Goal: Browse casually

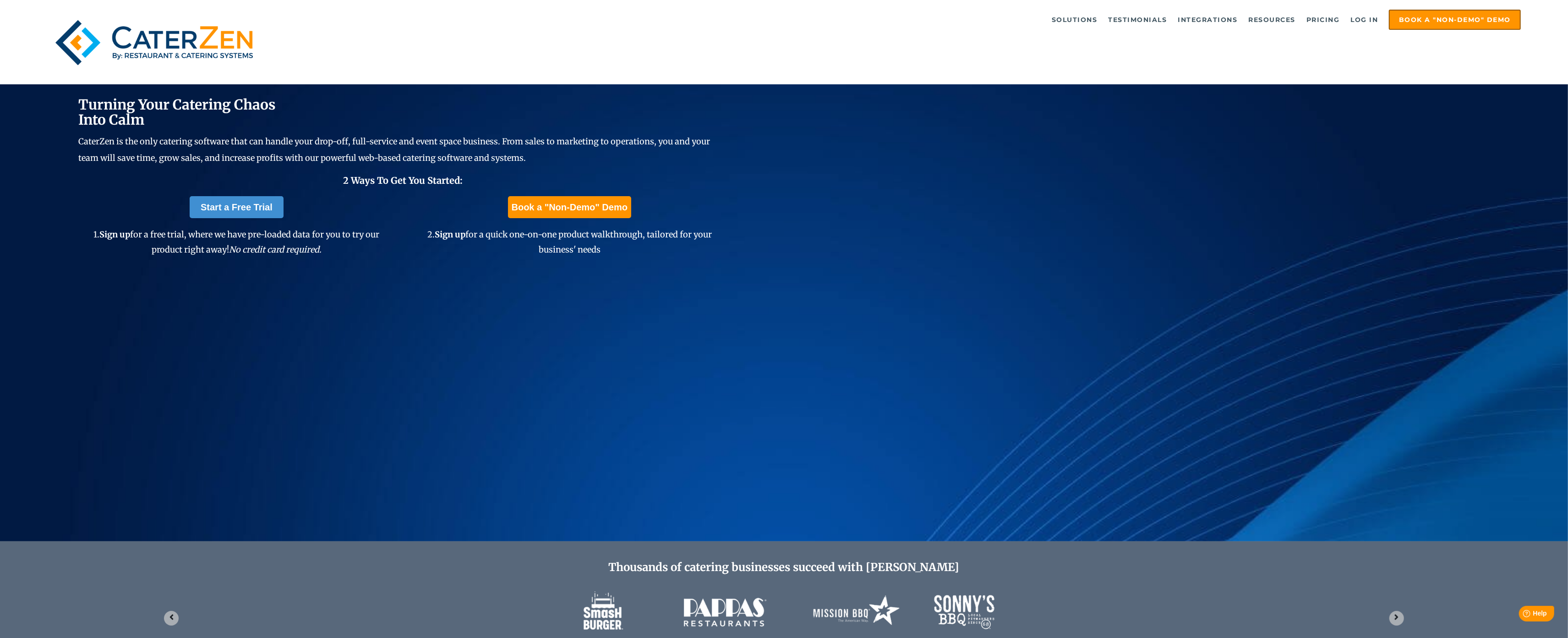
click at [87, 80] on div "Solutions Catering CRM Catering Sales Catering Management Catering Marketing Ca…" at bounding box center [784, 42] width 1568 height 84
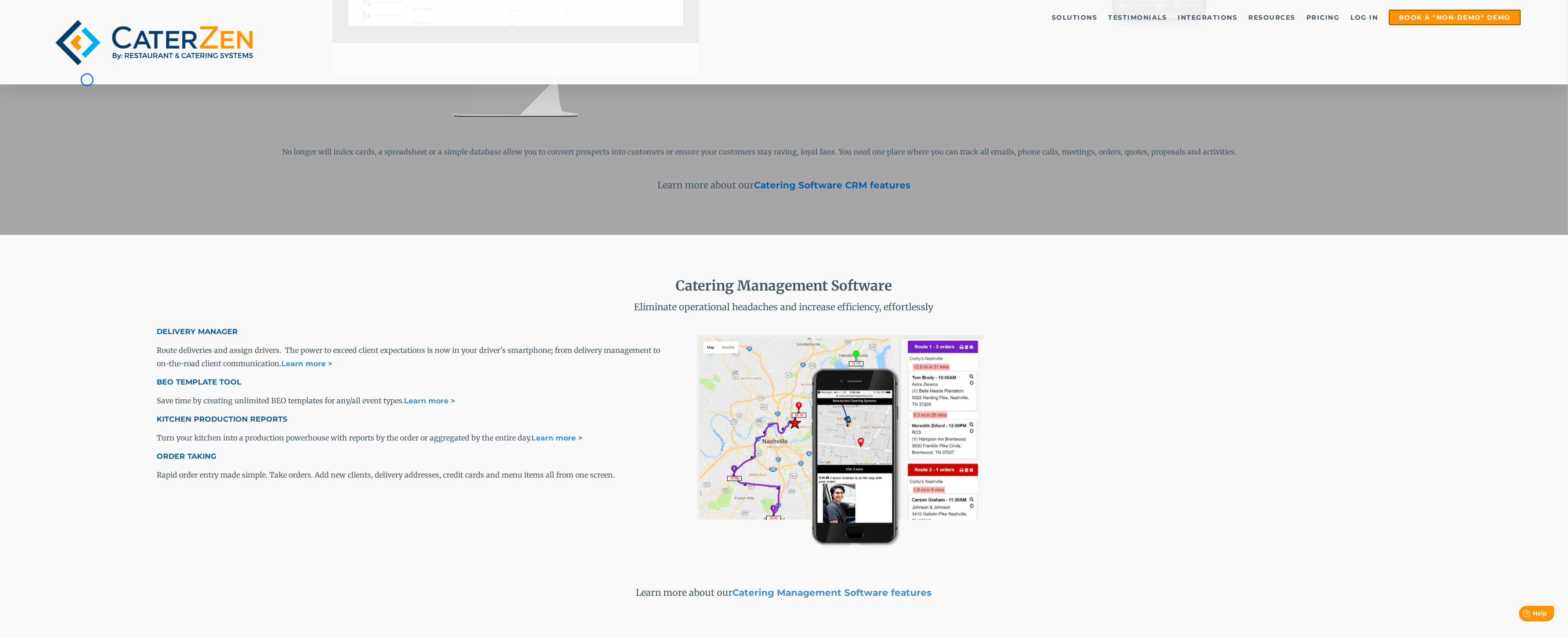
scroll to position [1162, 0]
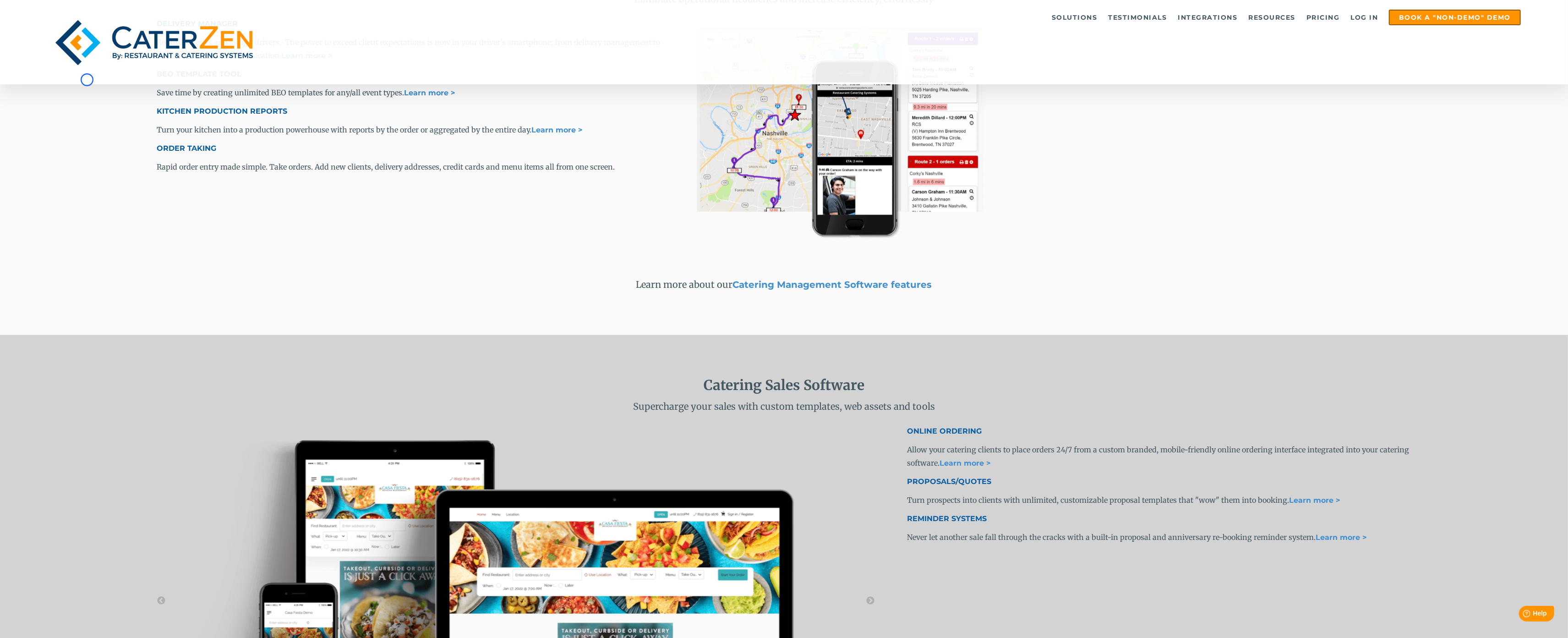
click at [87, 80] on div "Solutions Catering CRM Catering Sales Catering Management Catering Marketing Ca…" at bounding box center [784, 42] width 1568 height 84
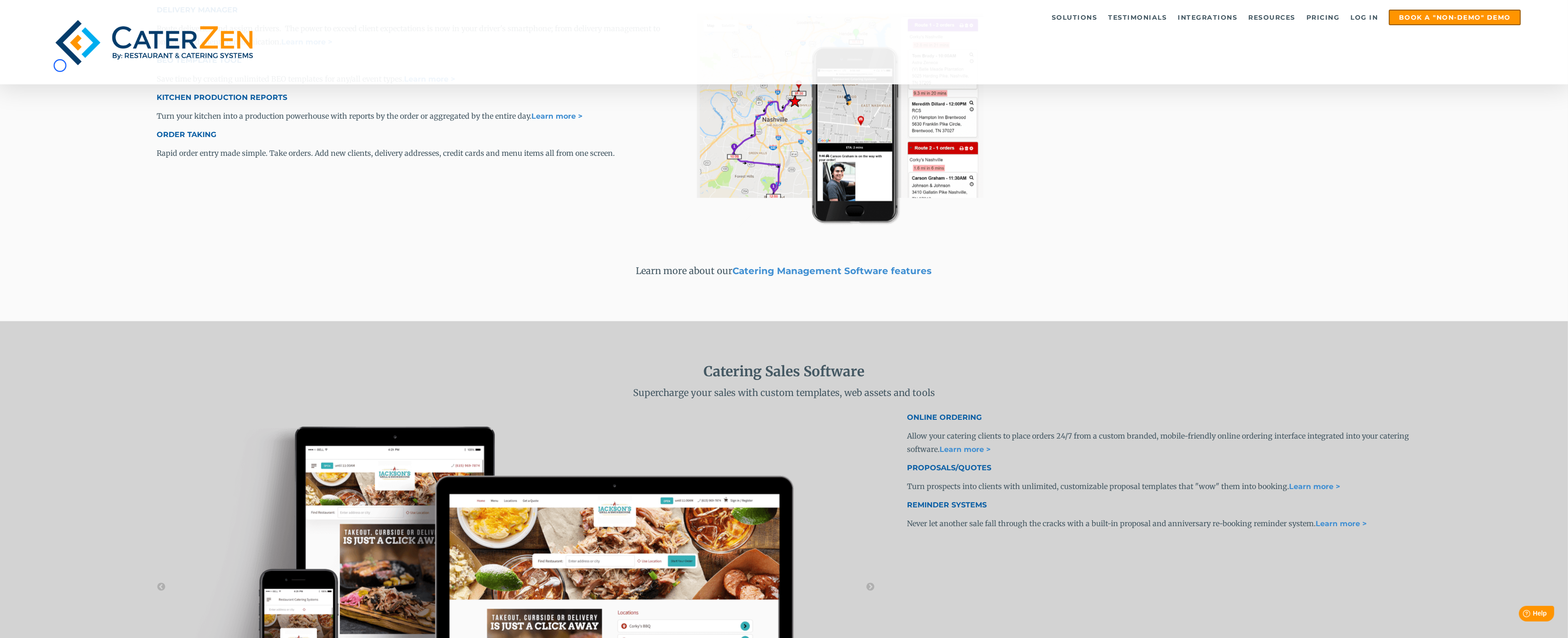
click at [60, 66] on img at bounding box center [155, 43] width 214 height 66
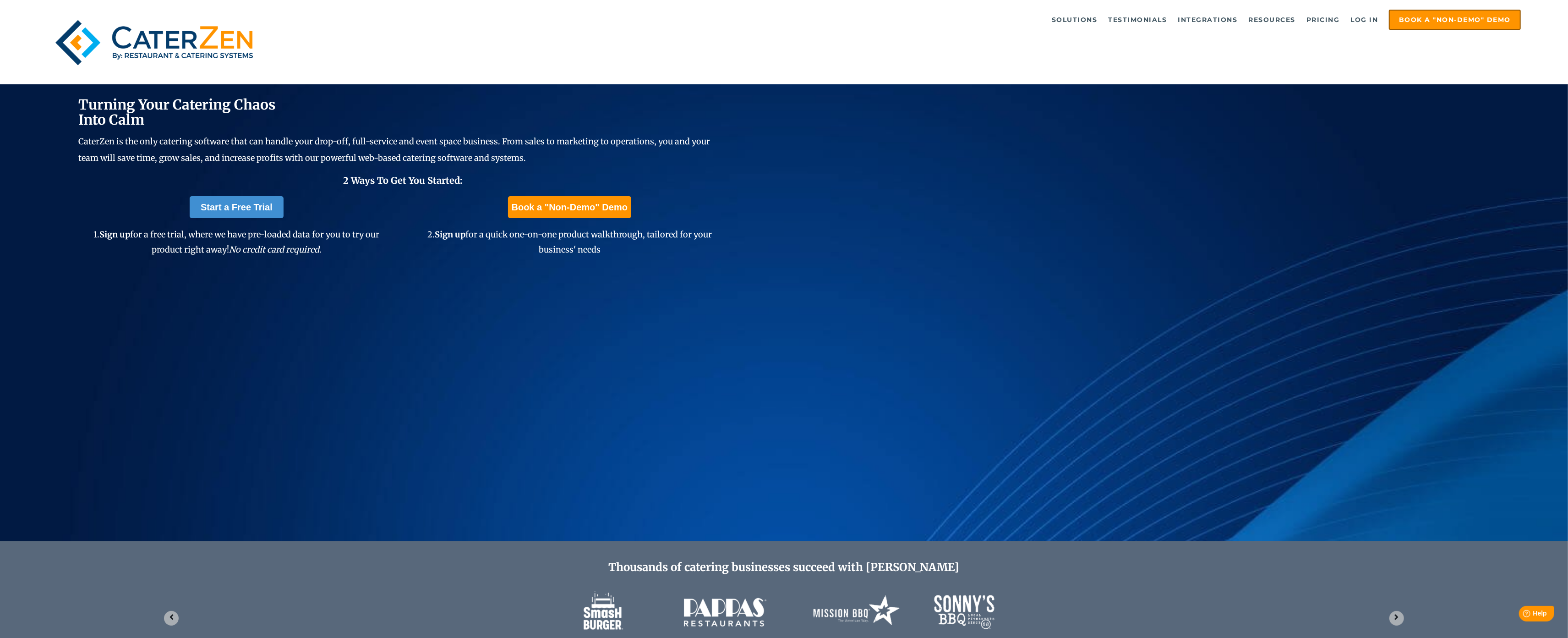
click at [60, 66] on img at bounding box center [155, 43] width 214 height 66
click at [49, 80] on div "Solutions Catering CRM Catering Sales Catering Management Catering Marketing Ca…" at bounding box center [784, 42] width 1568 height 84
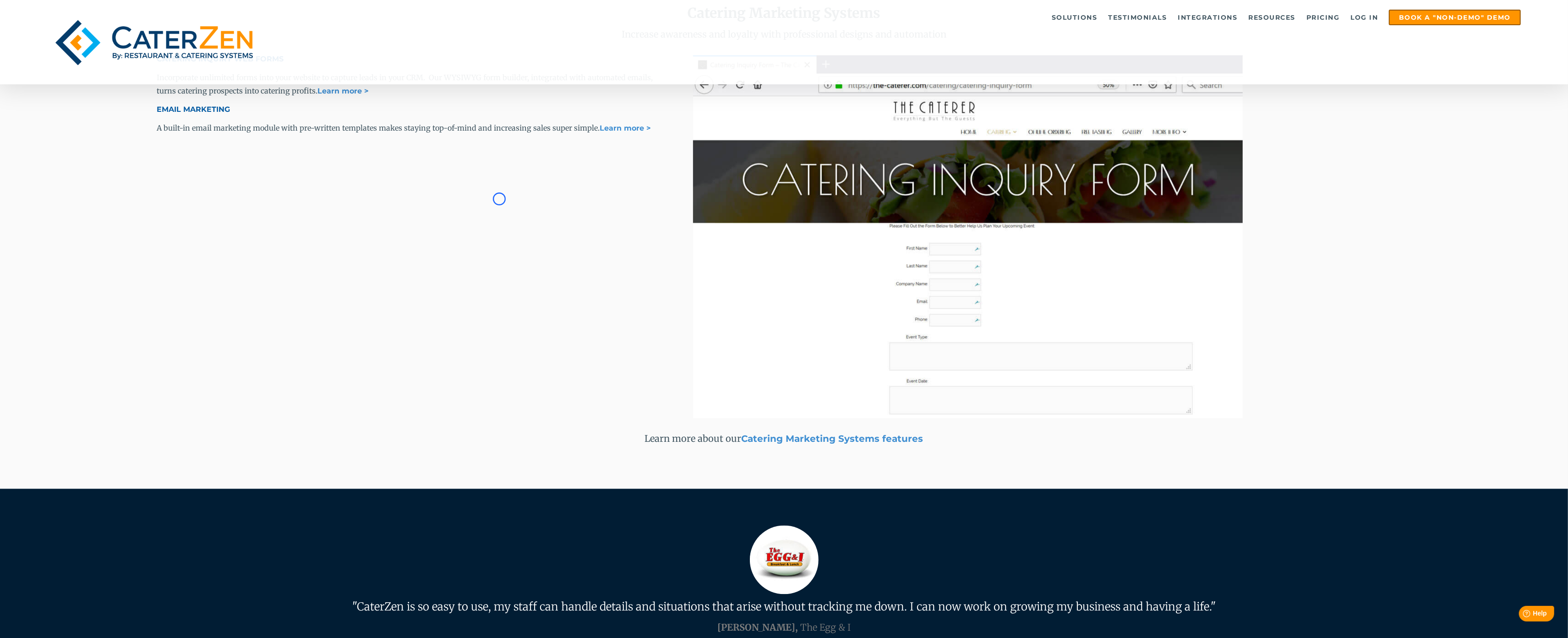
scroll to position [2412, 0]
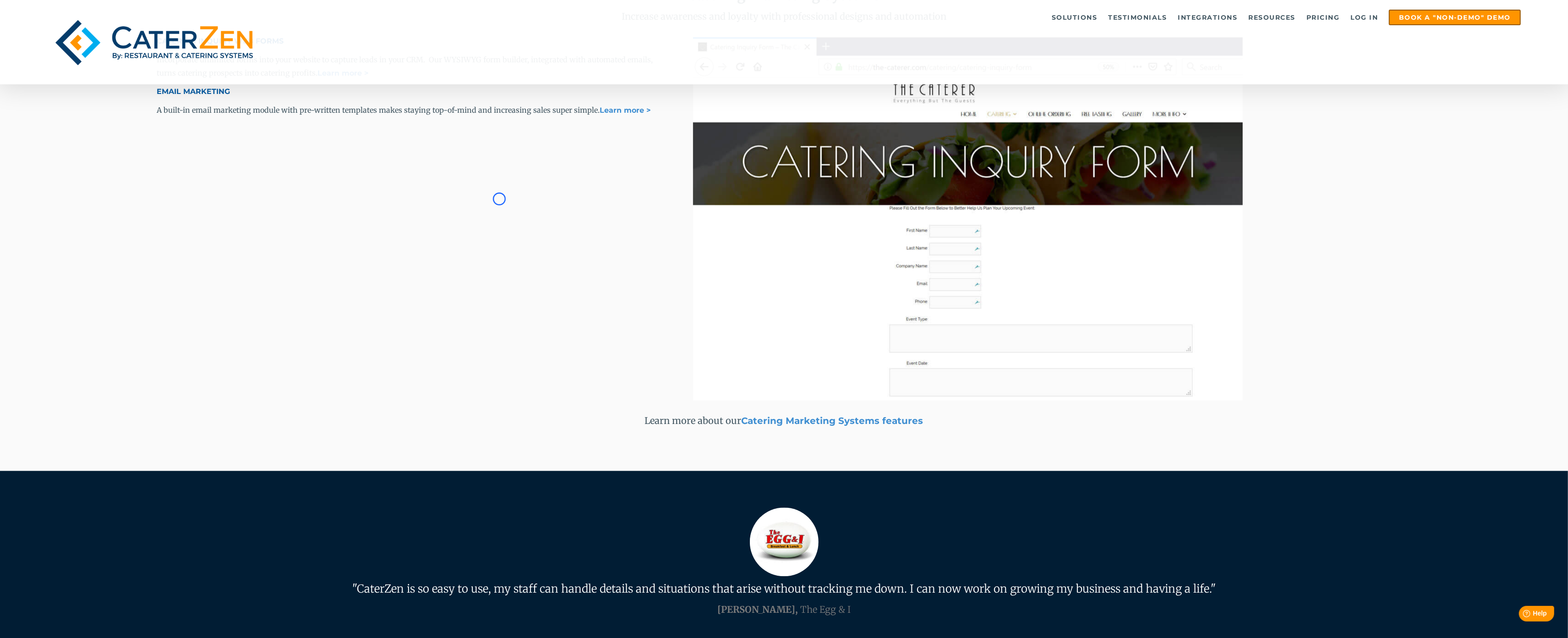
click at [49, 80] on div "Solutions Catering CRM Catering Sales Catering Management Catering Marketing Ca…" at bounding box center [784, 42] width 1568 height 84
